Goal: Information Seeking & Learning: Compare options

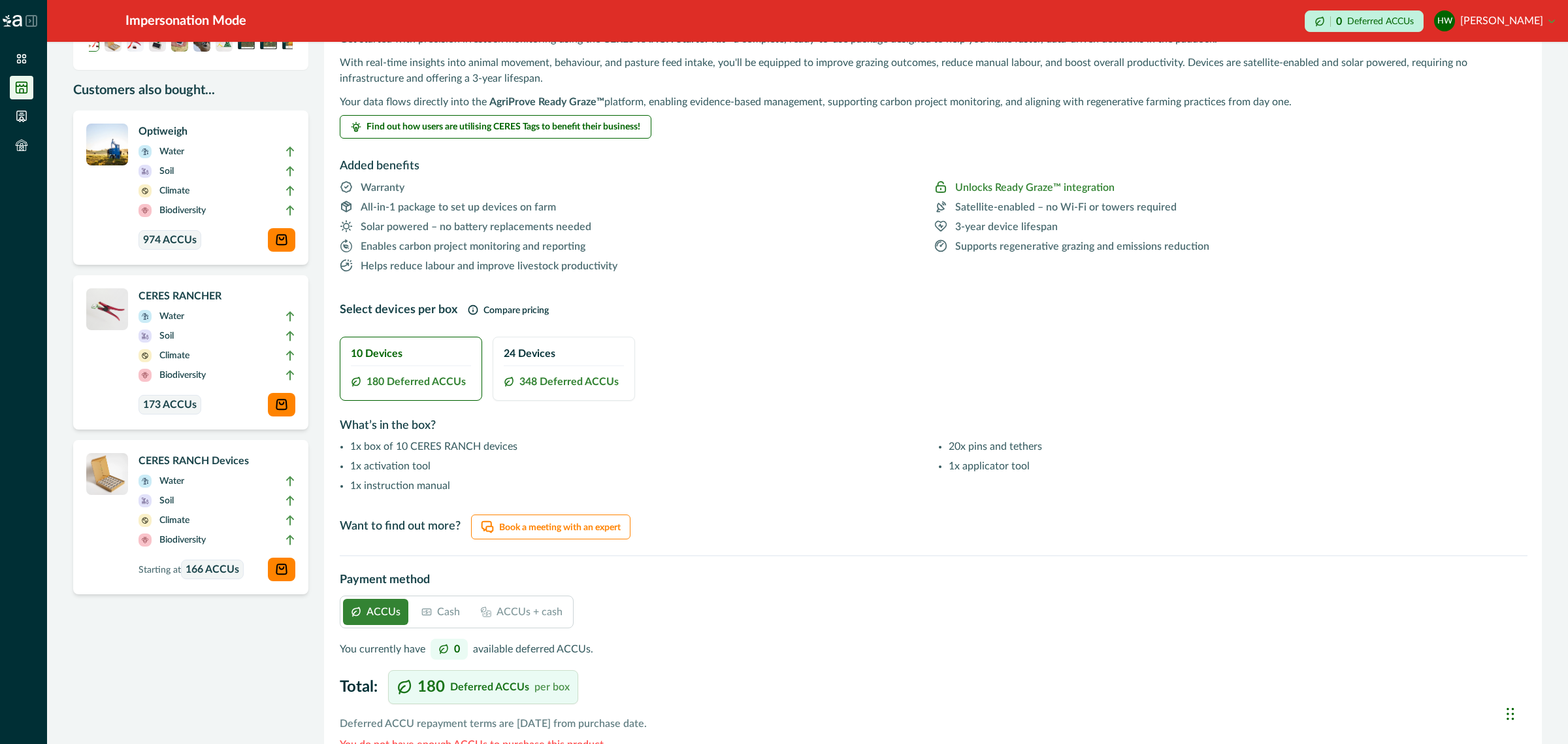
scroll to position [198, 0]
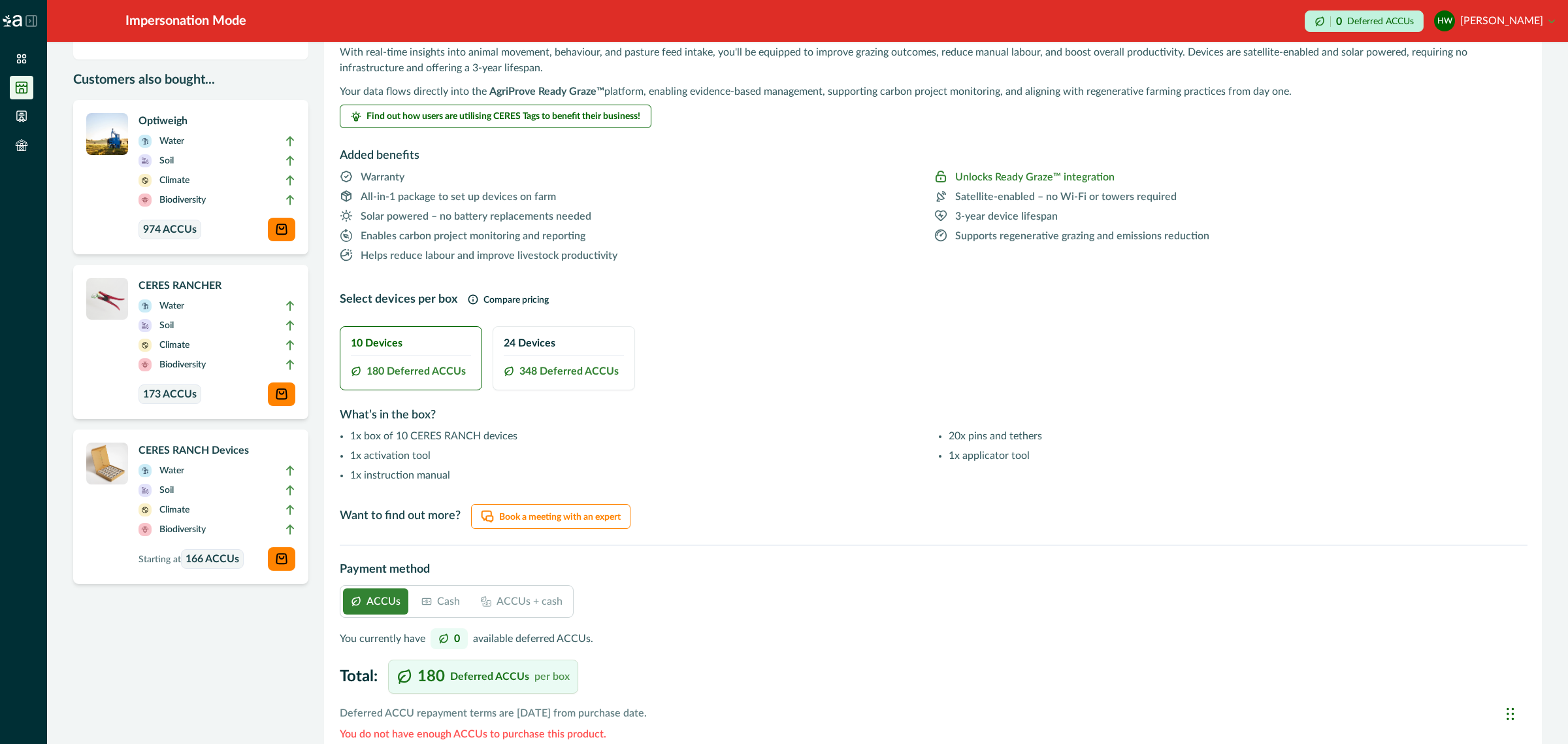
click at [441, 601] on p "Cash" at bounding box center [449, 601] width 23 height 15
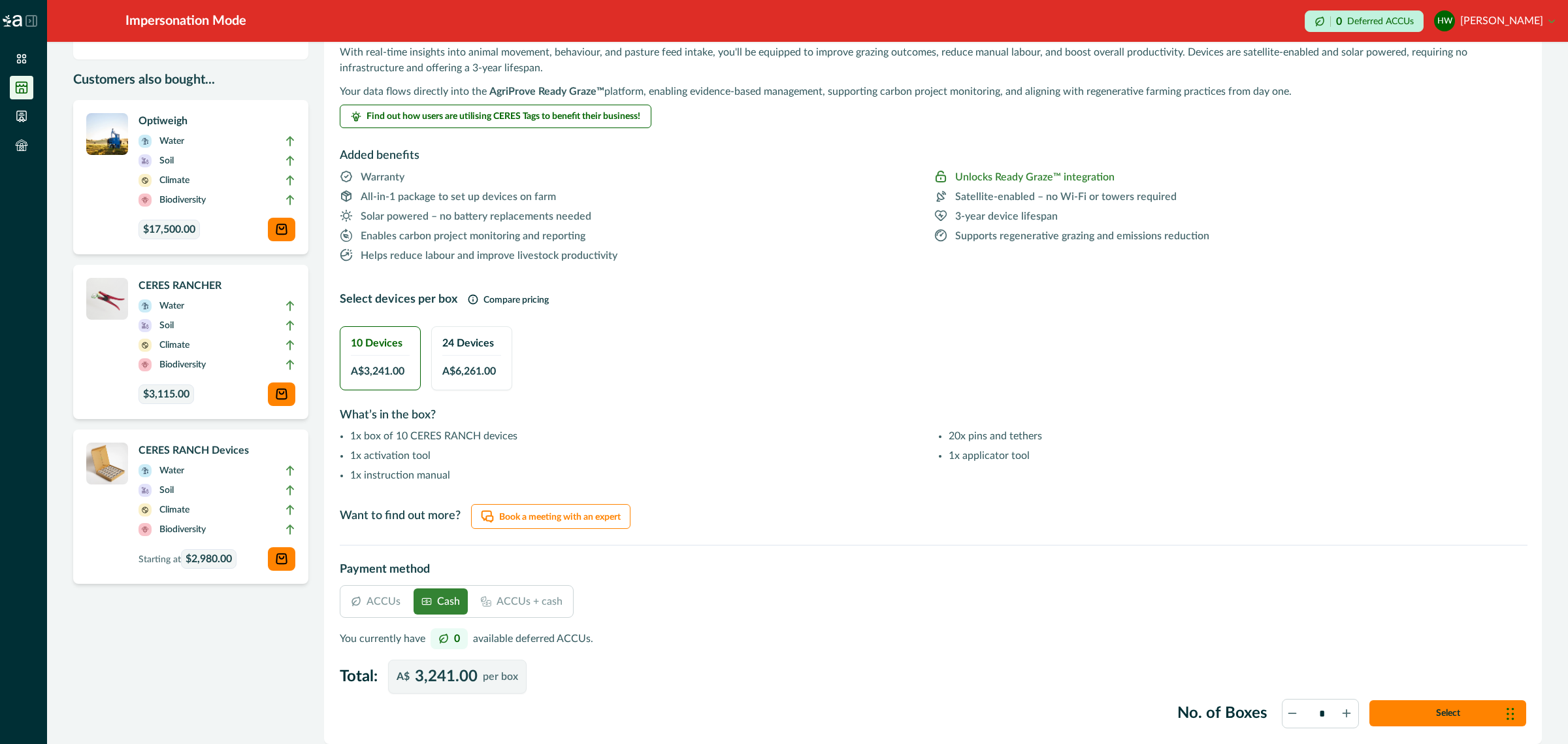
click at [387, 598] on p "ACCUs" at bounding box center [383, 601] width 34 height 15
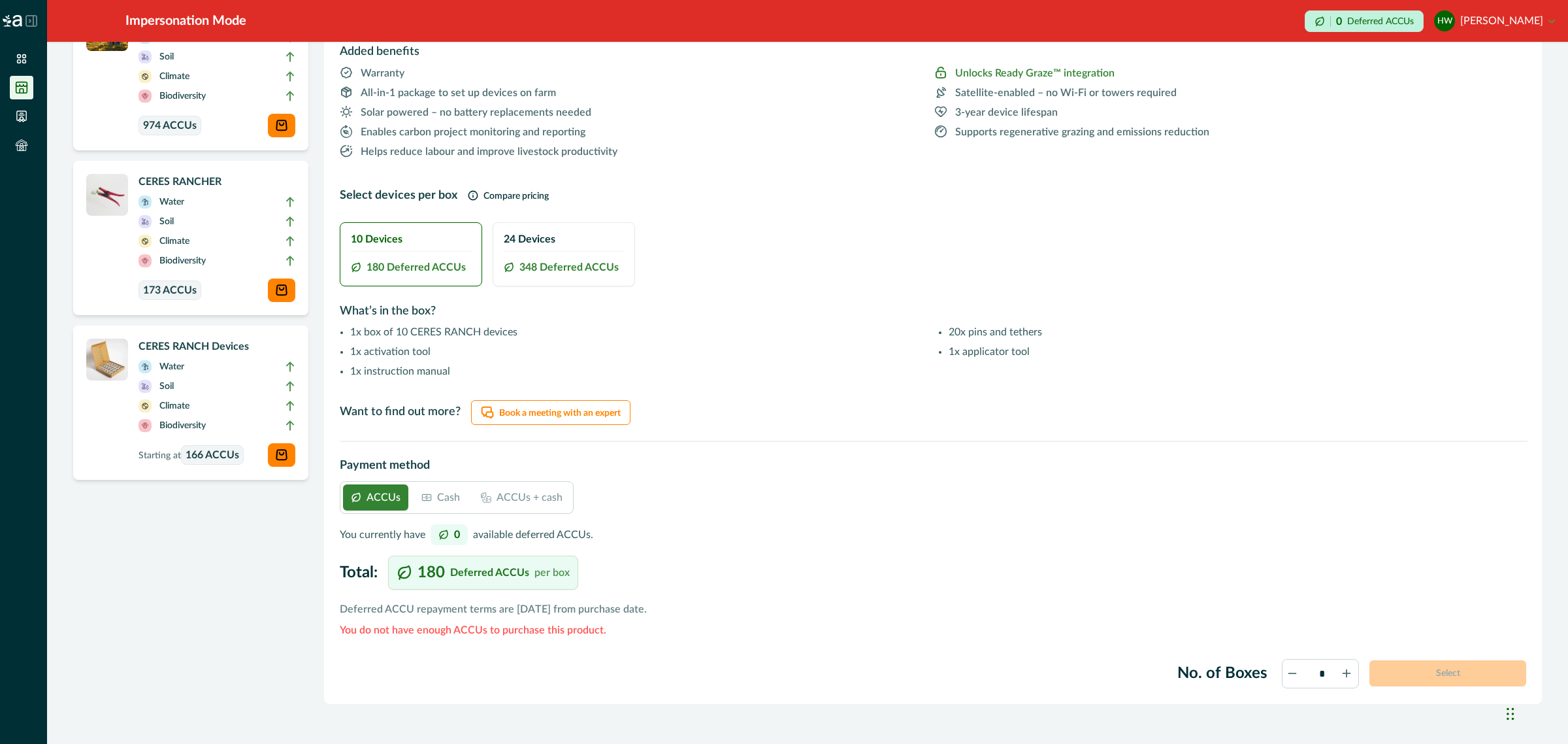
scroll to position [325, 0]
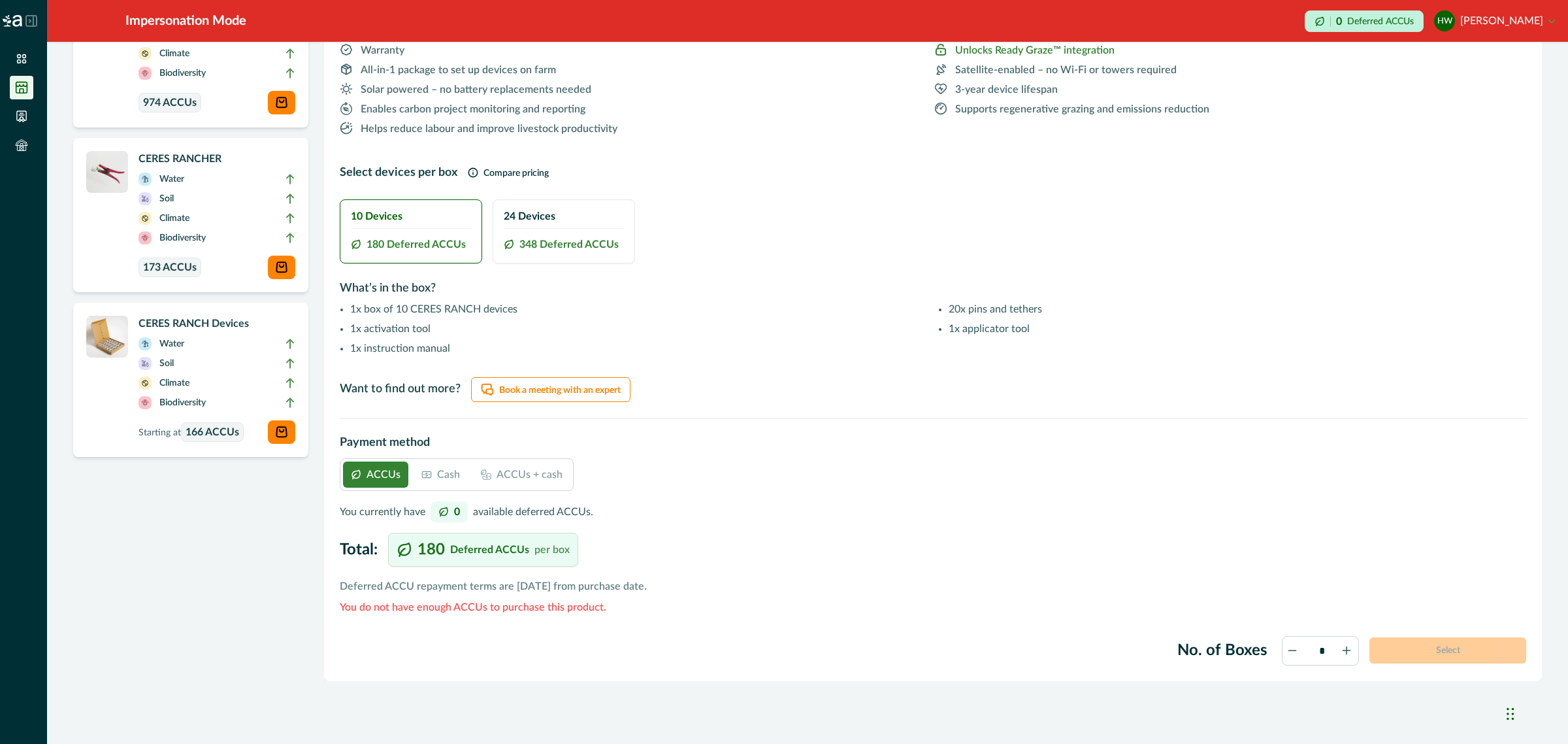
click at [451, 476] on p "Cash" at bounding box center [449, 474] width 23 height 15
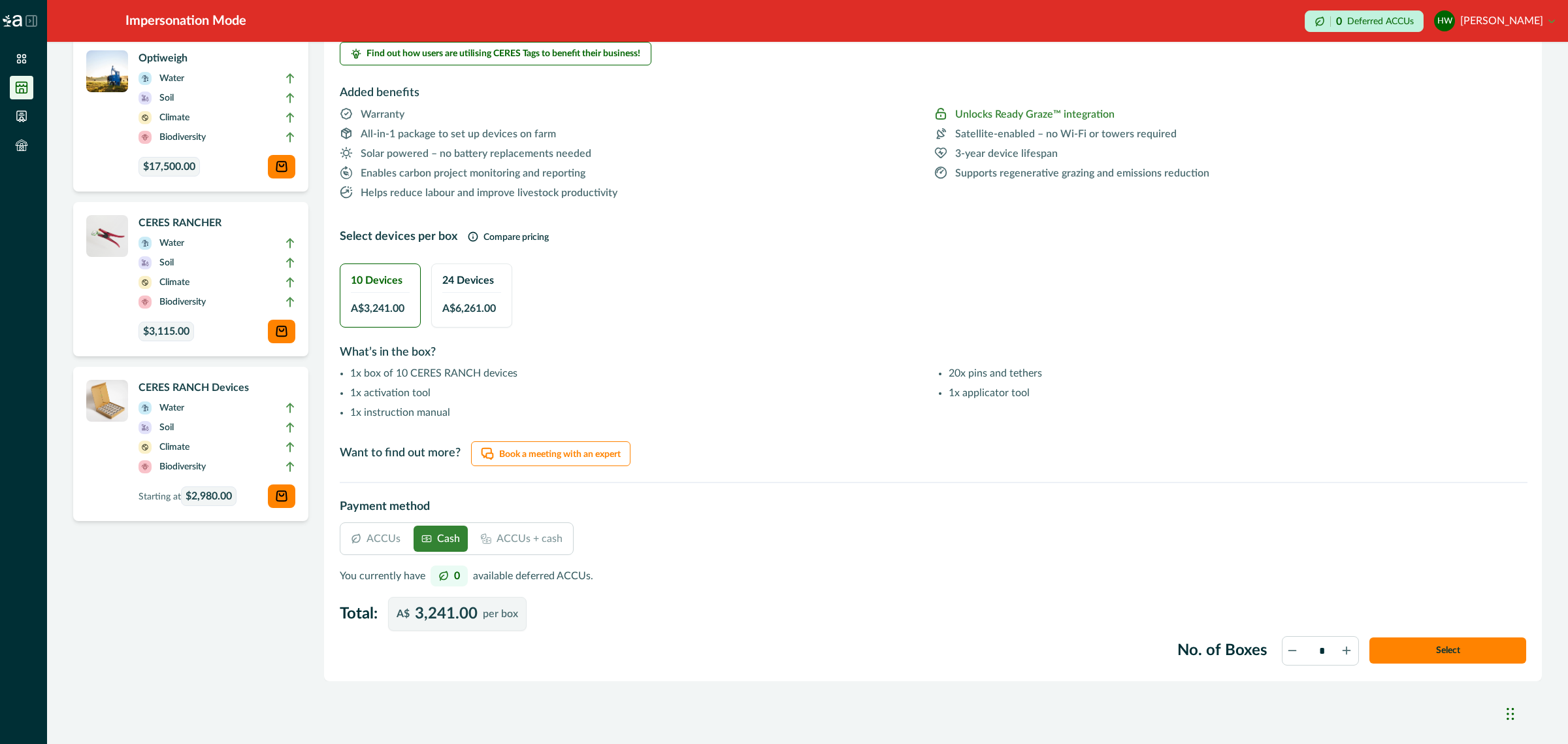
scroll to position [260, 0]
click at [468, 314] on span "A$ 6,261.00" at bounding box center [469, 309] width 53 height 15
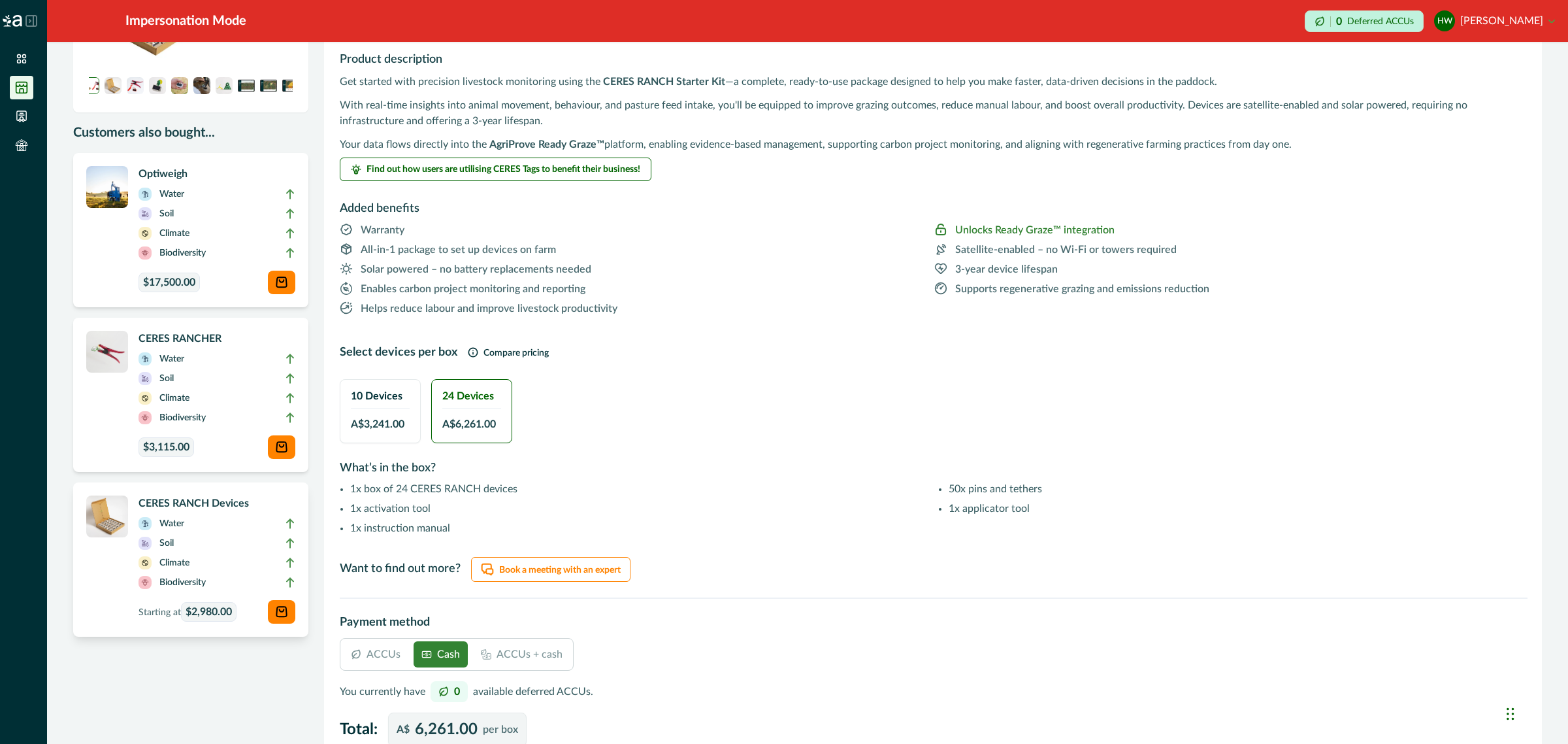
scroll to position [0, 0]
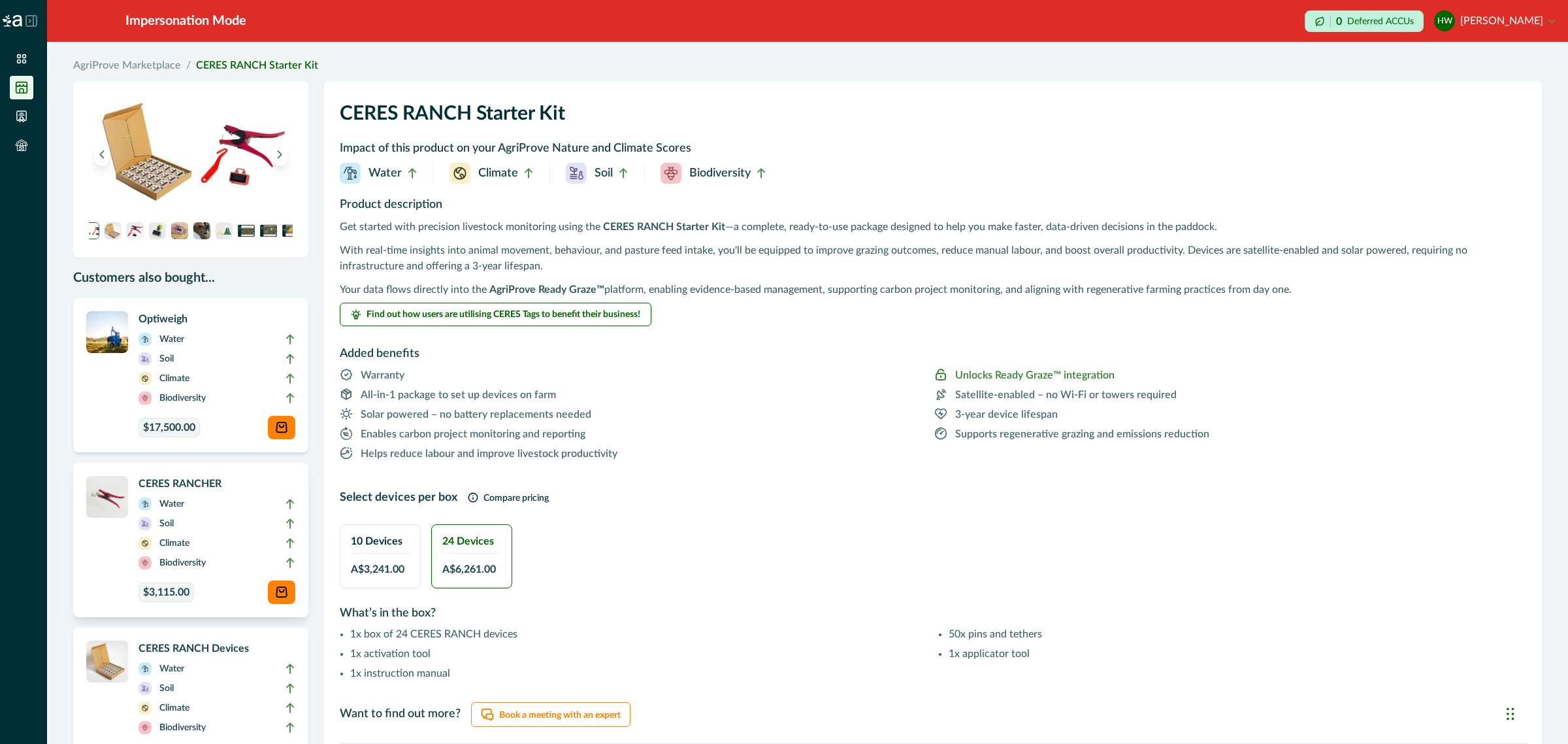
click at [220, 515] on li "Water" at bounding box center [217, 506] width 157 height 19
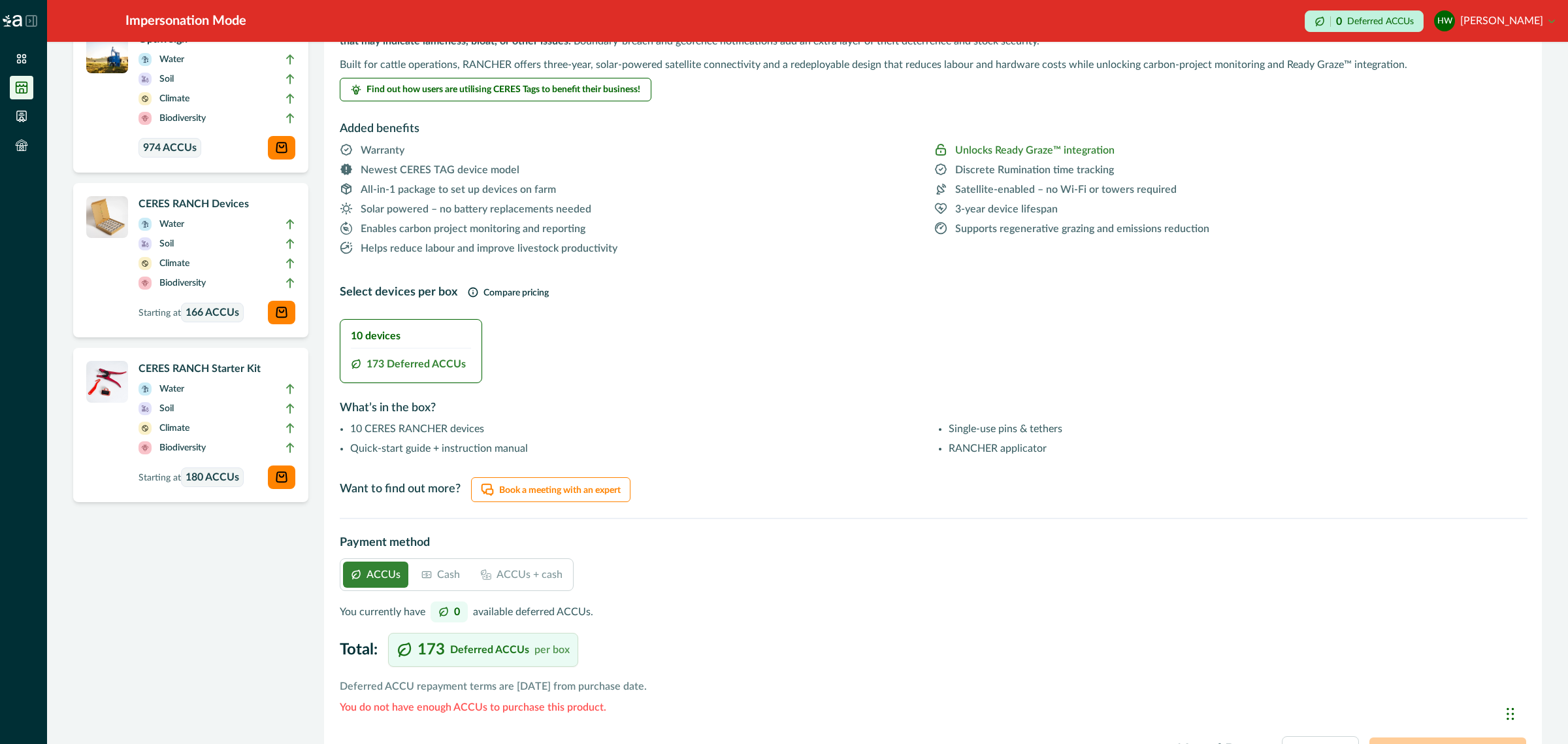
scroll to position [314, 0]
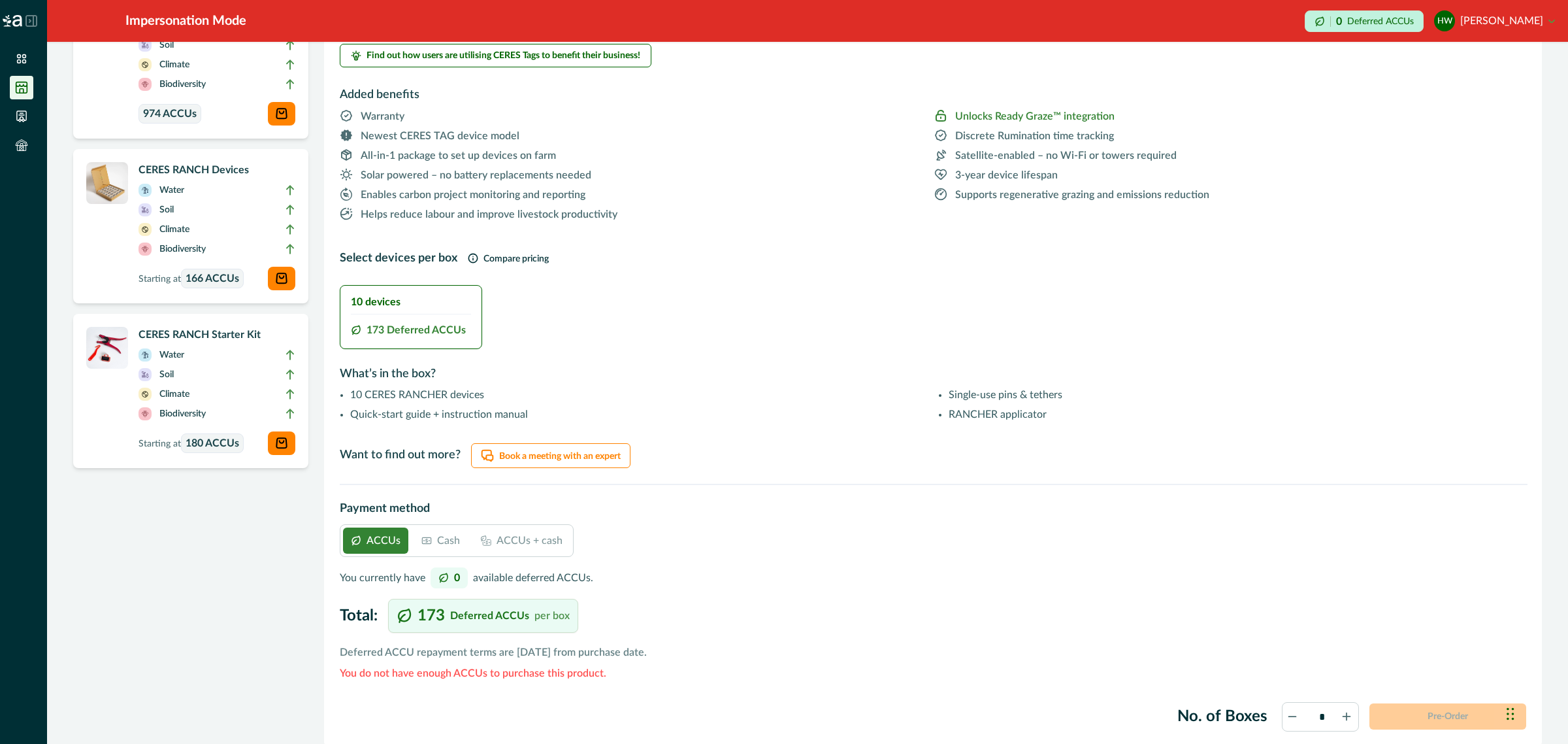
click at [433, 538] on div "Cash" at bounding box center [441, 540] width 54 height 26
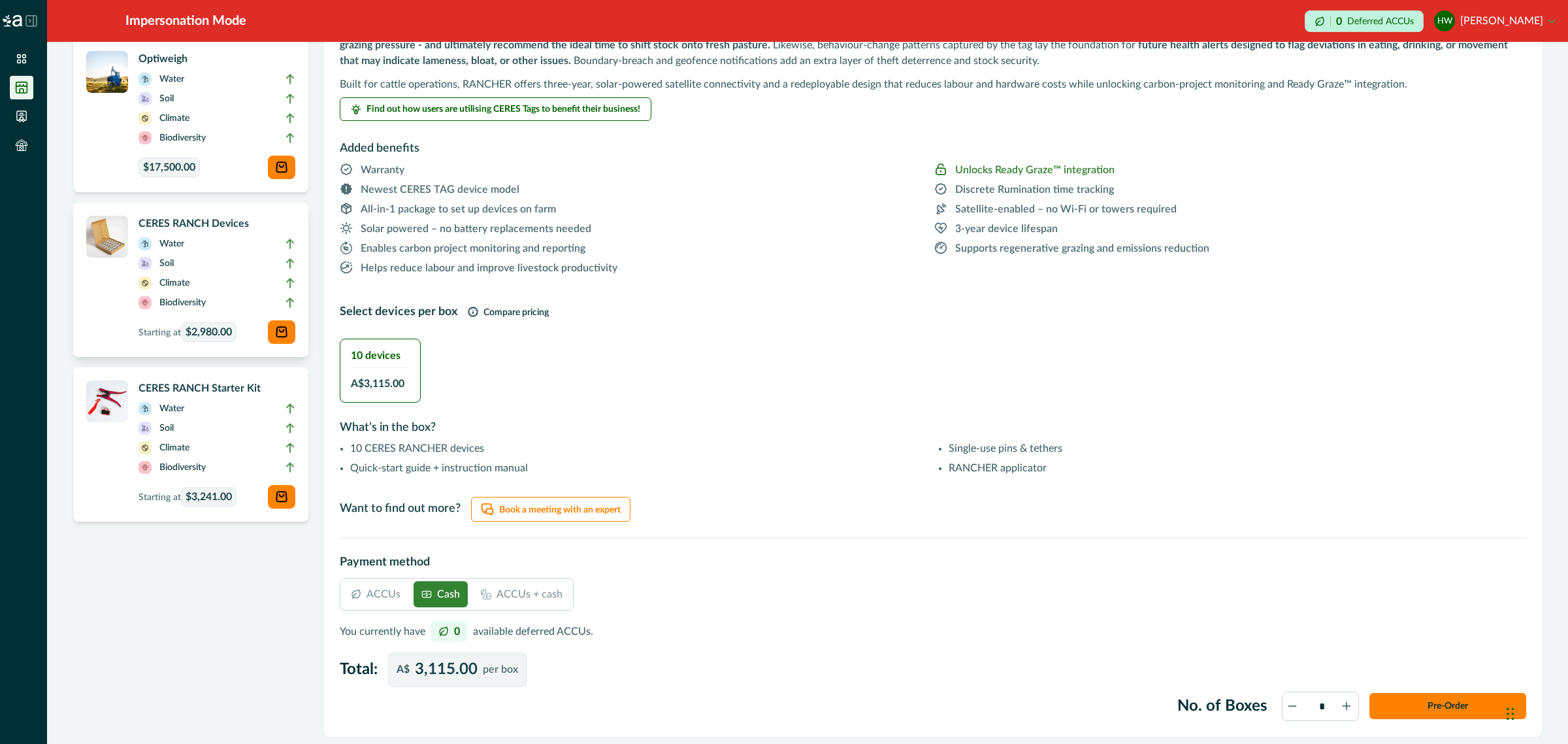
scroll to position [0, 0]
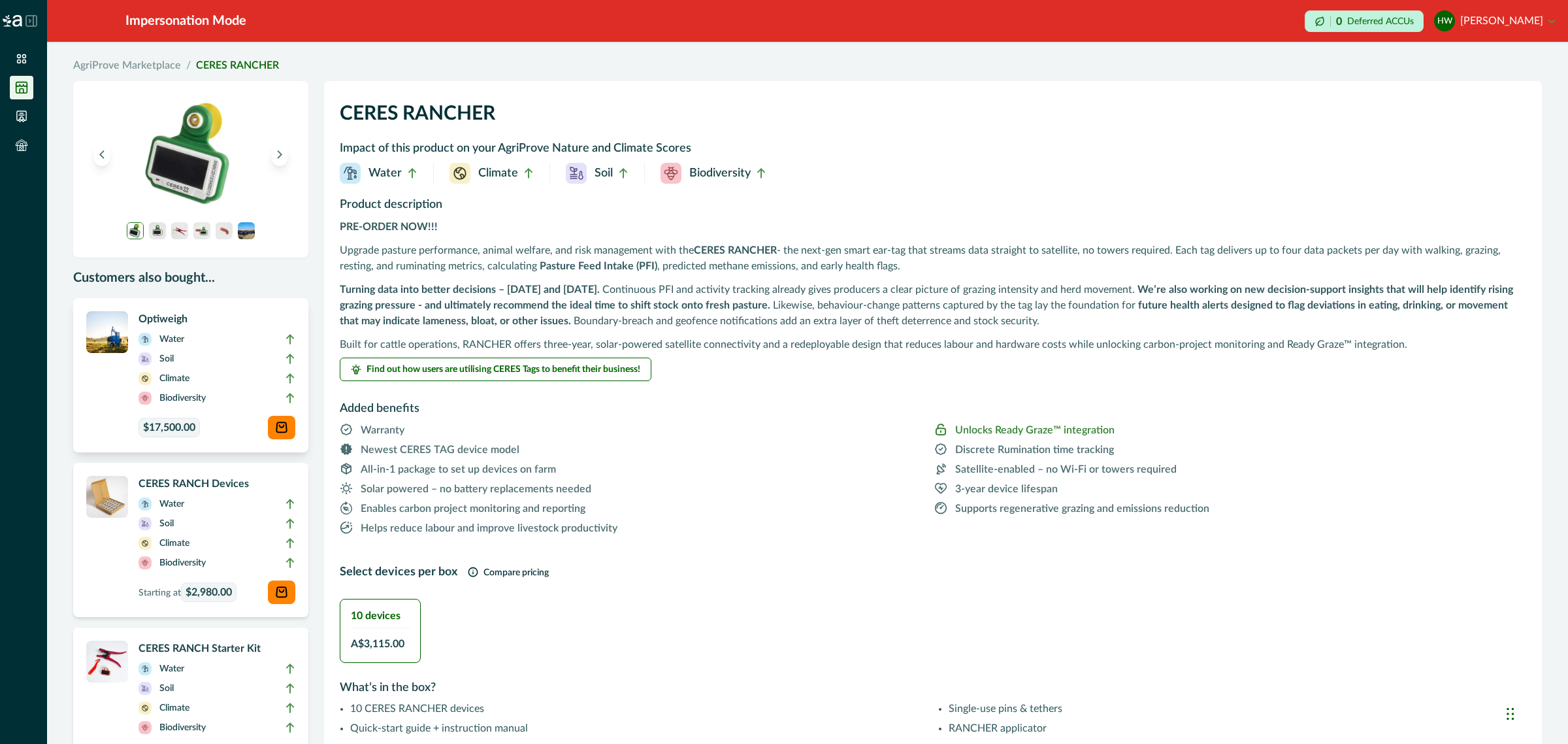
click at [223, 343] on li "Water" at bounding box center [217, 341] width 157 height 19
